Goal: Task Accomplishment & Management: Manage account settings

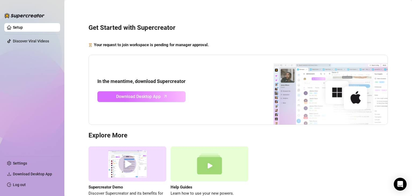
click at [156, 97] on span "Download Desktop App" at bounding box center [138, 96] width 45 height 7
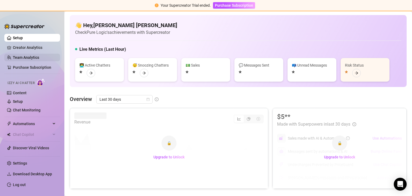
click at [35, 55] on link "Team Analytics" at bounding box center [26, 57] width 26 height 4
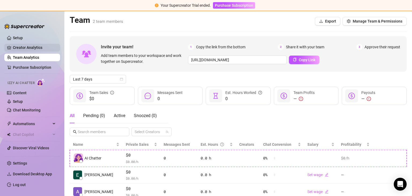
click at [36, 46] on link "Creator Analytics" at bounding box center [34, 47] width 43 height 9
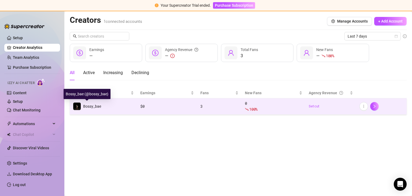
click at [94, 105] on span "Bossy_bae" at bounding box center [92, 106] width 18 height 4
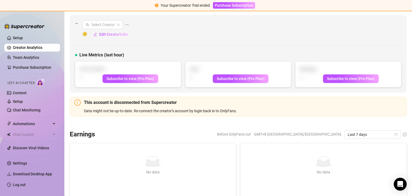
scroll to position [32, 0]
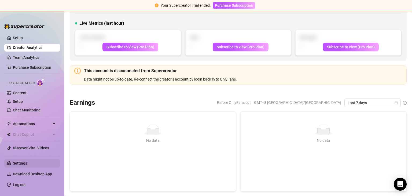
click at [23, 161] on link "Settings" at bounding box center [20, 163] width 14 height 4
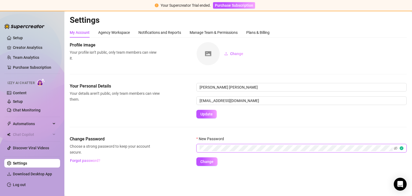
click at [196, 157] on button "Change" at bounding box center [206, 161] width 21 height 9
